Goal: Contribute content: Contribute content

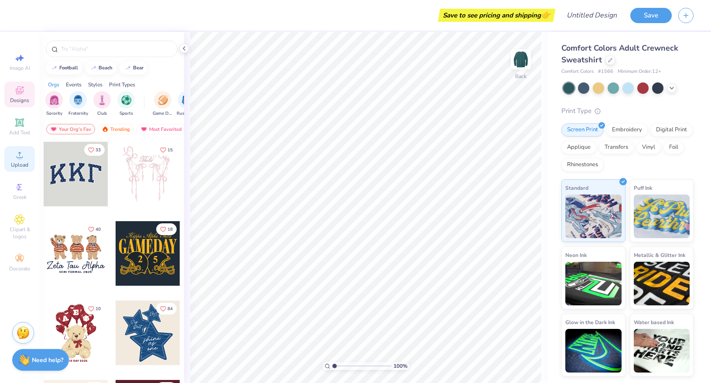
click at [24, 161] on div "Upload" at bounding box center [19, 159] width 31 height 26
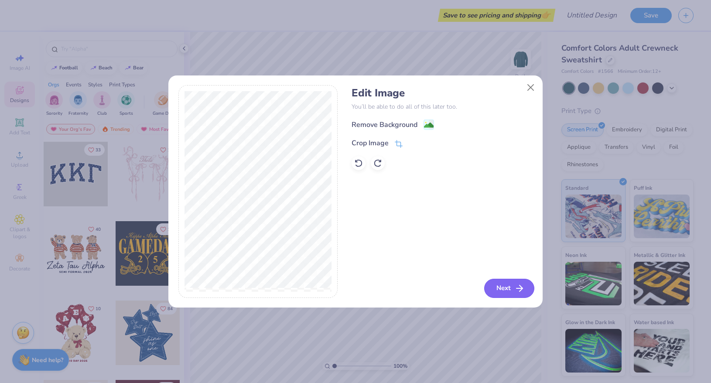
click at [504, 283] on button "Next" at bounding box center [509, 288] width 50 height 19
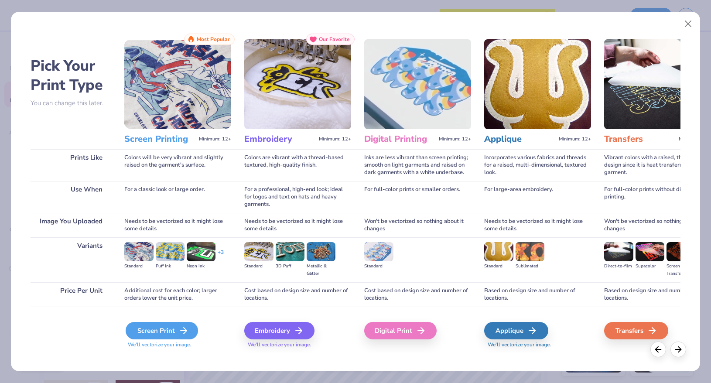
click at [191, 329] on div "Screen Print" at bounding box center [162, 330] width 72 height 17
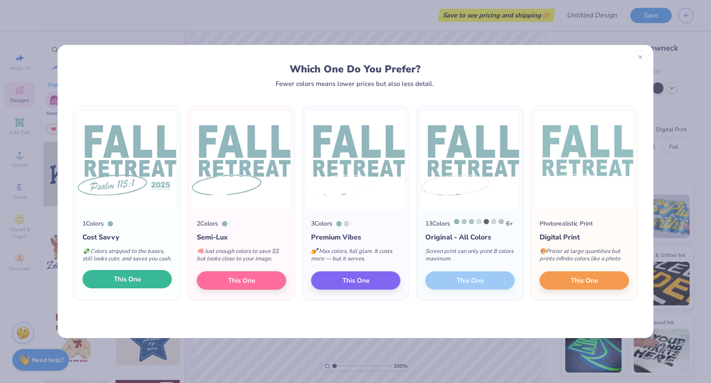
click at [129, 284] on span "This One" at bounding box center [127, 279] width 27 height 10
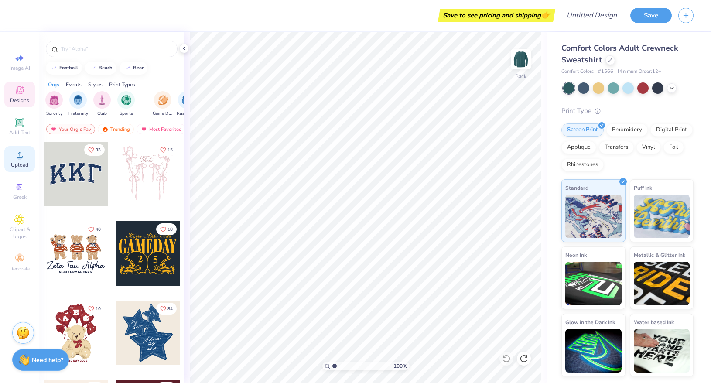
click at [19, 165] on span "Upload" at bounding box center [19, 164] width 17 height 7
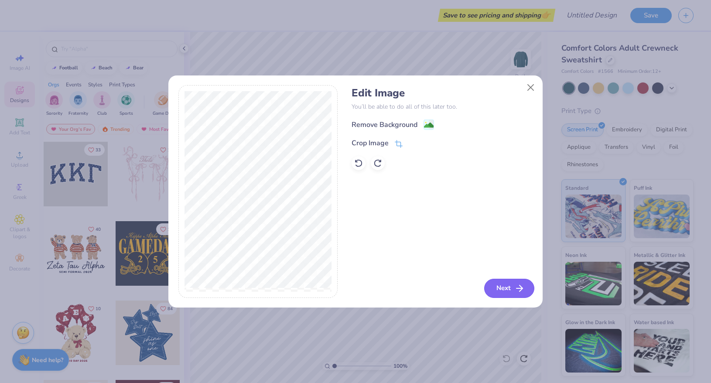
click at [511, 282] on button "Next" at bounding box center [509, 288] width 50 height 19
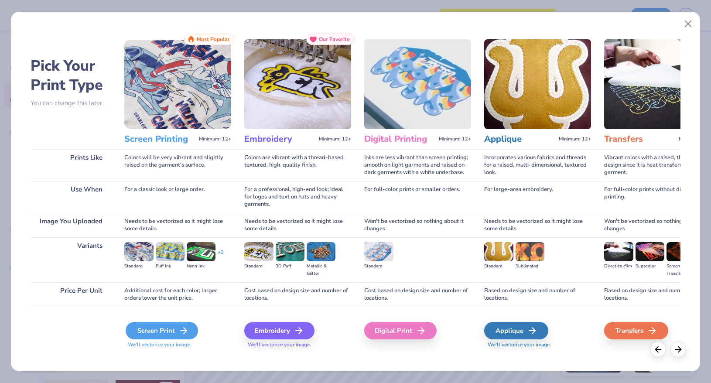
click at [182, 325] on div "Screen Print" at bounding box center [162, 330] width 72 height 17
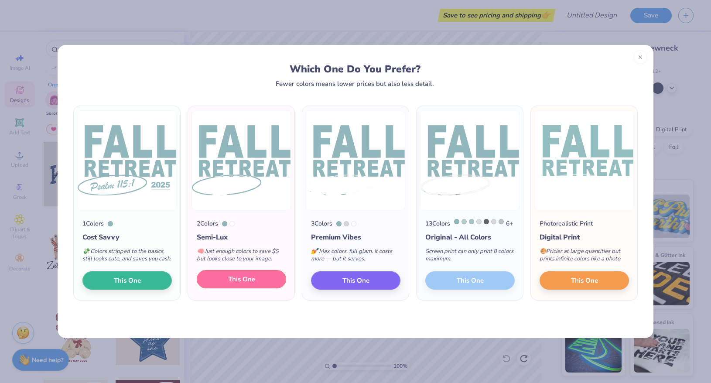
click at [257, 283] on button "This One" at bounding box center [241, 279] width 89 height 18
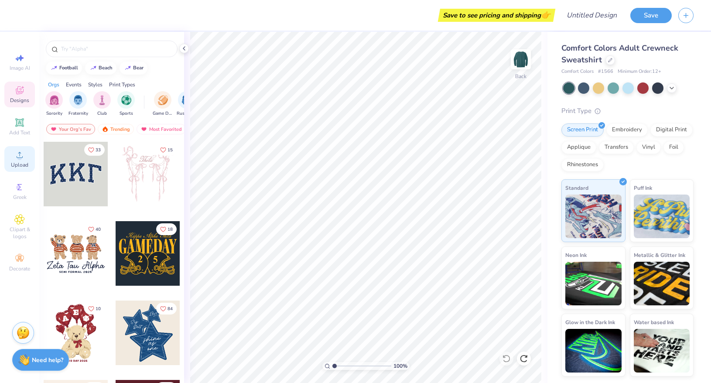
click at [16, 156] on icon at bounding box center [19, 155] width 10 height 10
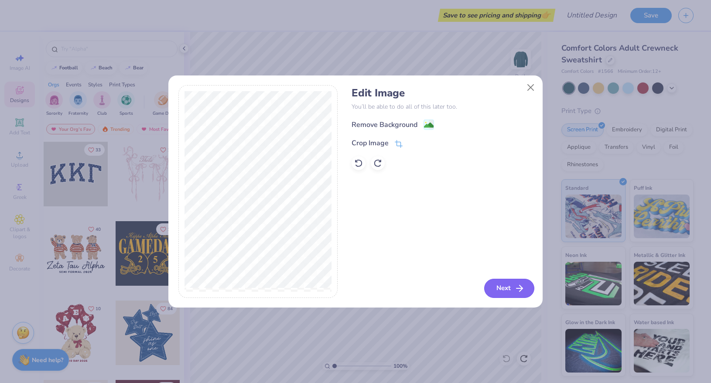
click at [513, 290] on button "Next" at bounding box center [509, 288] width 50 height 19
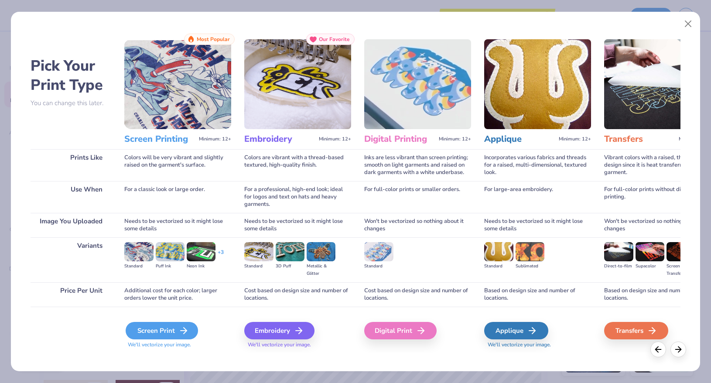
click at [164, 330] on div "Screen Print" at bounding box center [162, 330] width 72 height 17
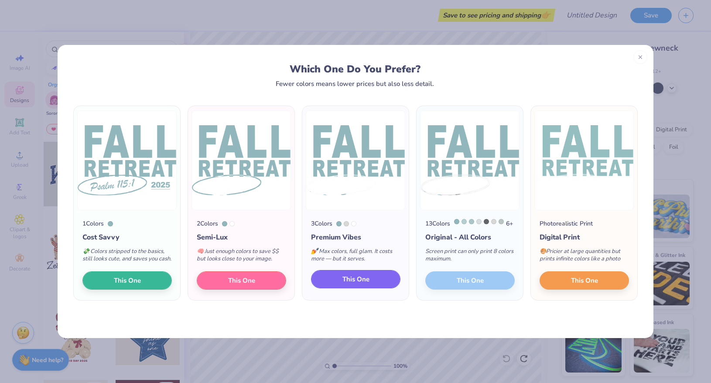
click at [366, 284] on span "This One" at bounding box center [355, 279] width 27 height 10
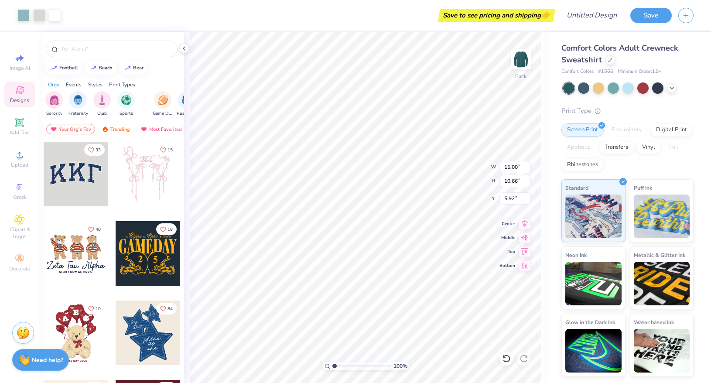
type input "11.62"
type input "8.26"
type input "6.39"
click at [520, 64] on img at bounding box center [520, 59] width 35 height 35
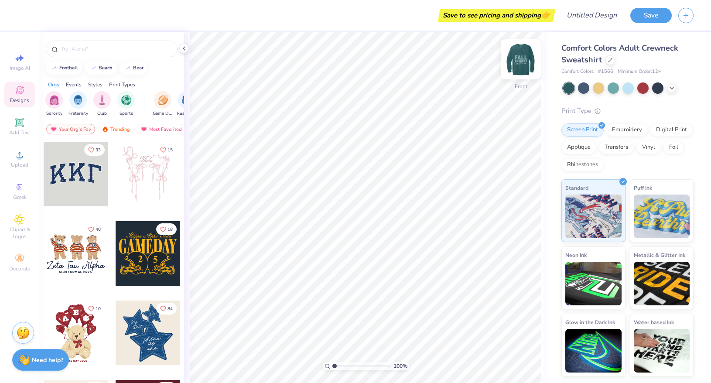
click at [523, 53] on img at bounding box center [520, 59] width 35 height 35
click at [25, 164] on span "Upload" at bounding box center [19, 164] width 17 height 7
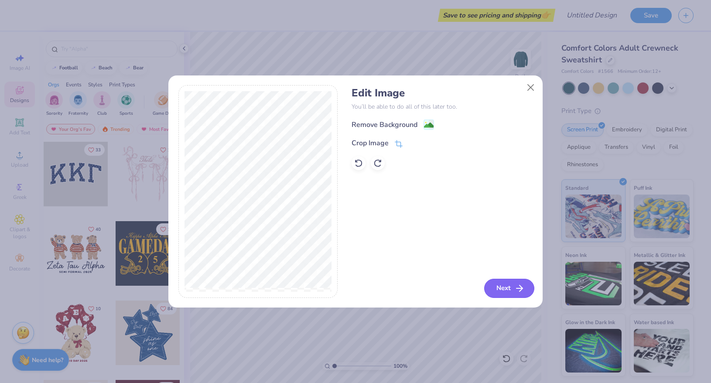
click at [512, 284] on button "Next" at bounding box center [509, 288] width 50 height 19
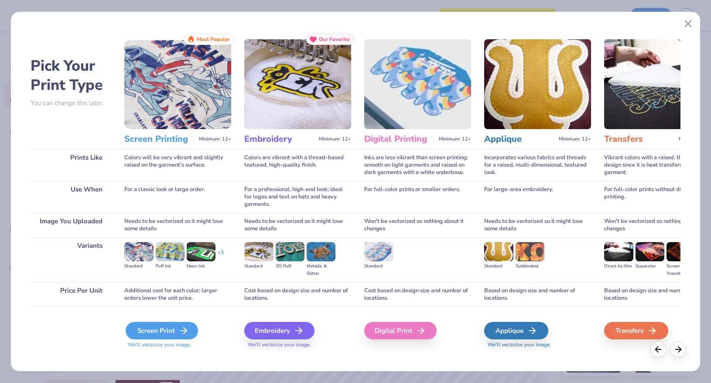
click at [162, 330] on div "Screen Print" at bounding box center [162, 330] width 72 height 17
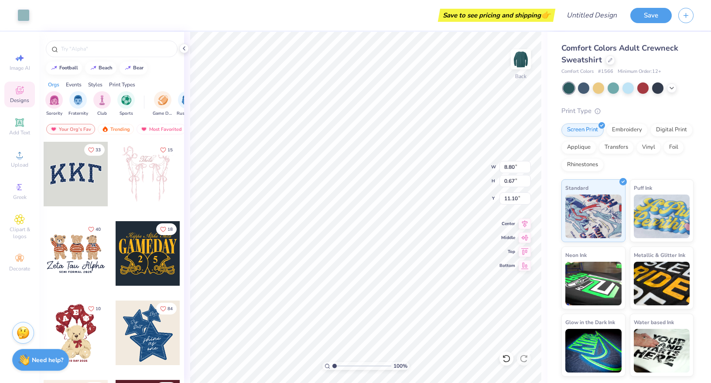
type input "8.80"
type input "0.67"
type input "4.47"
type input "9.51"
type input "0.73"
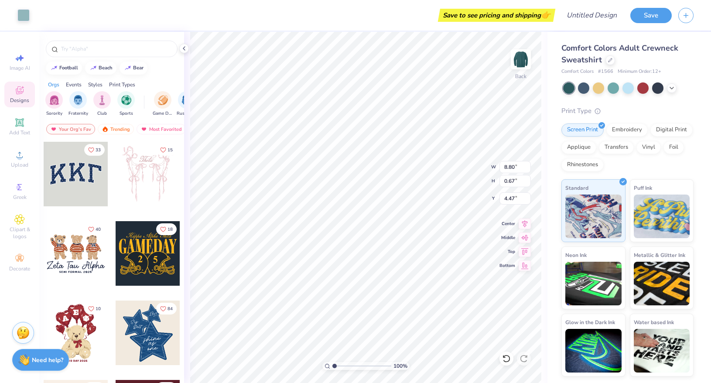
type input "4.42"
type input "8.32"
type input "0.64"
type input "4.02"
click at [523, 54] on img at bounding box center [520, 59] width 35 height 35
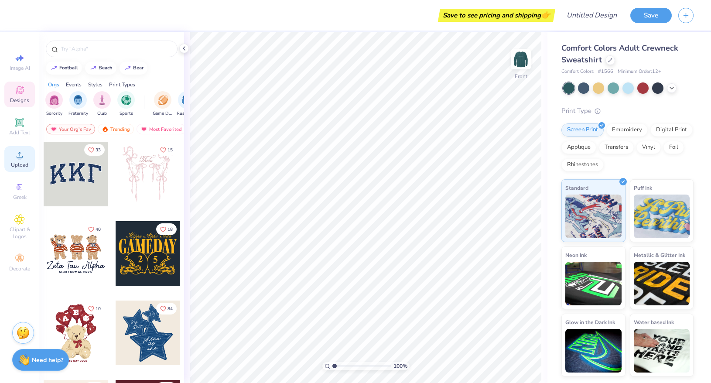
click at [18, 164] on span "Upload" at bounding box center [19, 164] width 17 height 7
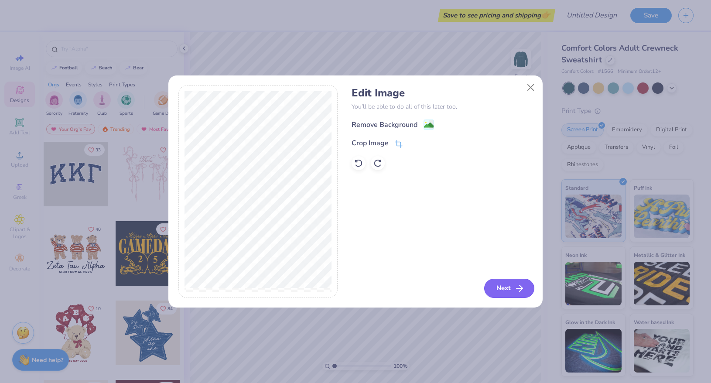
click at [497, 280] on button "Next" at bounding box center [509, 288] width 50 height 19
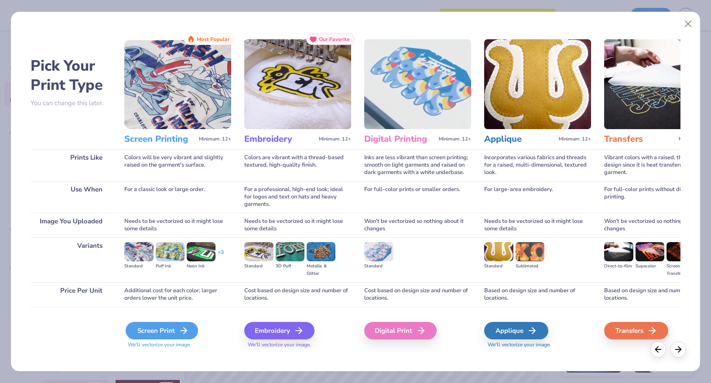
click at [147, 322] on div "Screen Print" at bounding box center [162, 330] width 72 height 17
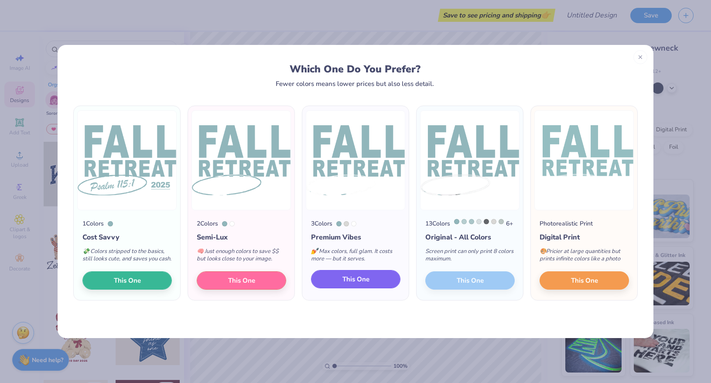
click at [371, 288] on button "This One" at bounding box center [355, 279] width 89 height 18
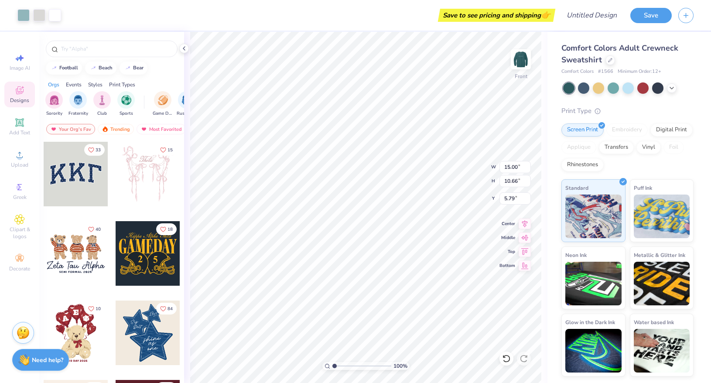
type input "12.23"
type input "8.69"
type input "4.88"
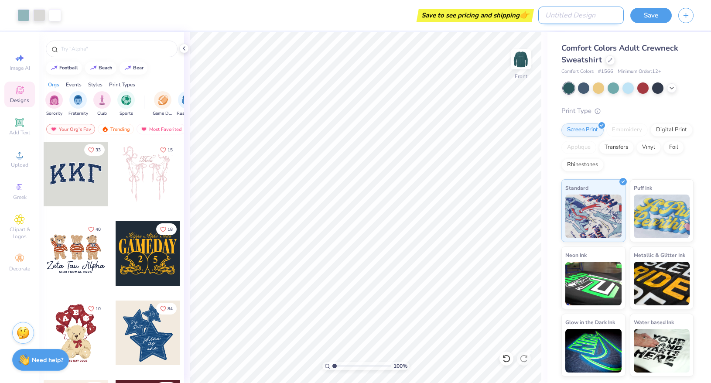
click at [602, 16] on input "Design Title" at bounding box center [581, 15] width 86 height 17
type input "Fall Retreat 2025"
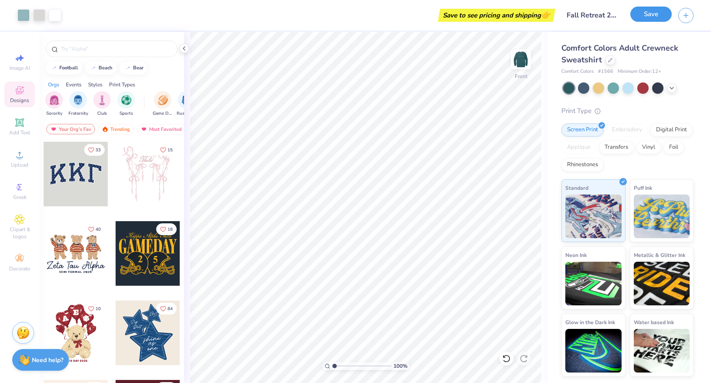
click at [653, 21] on button "Save" at bounding box center [650, 14] width 41 height 15
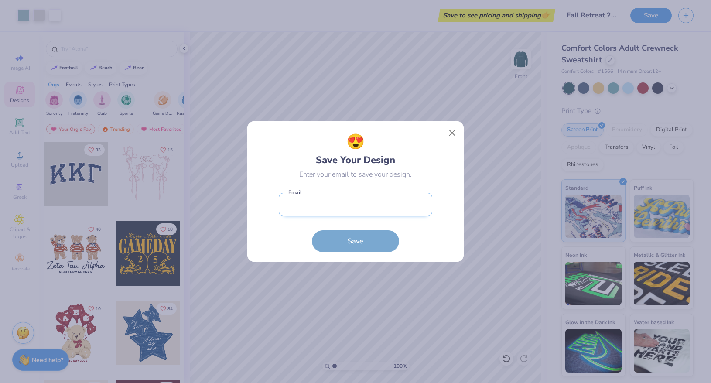
click at [409, 210] on input "email" at bounding box center [356, 205] width 154 height 24
click at [384, 201] on input "email" at bounding box center [356, 205] width 154 height 24
